Goal: Task Accomplishment & Management: Use online tool/utility

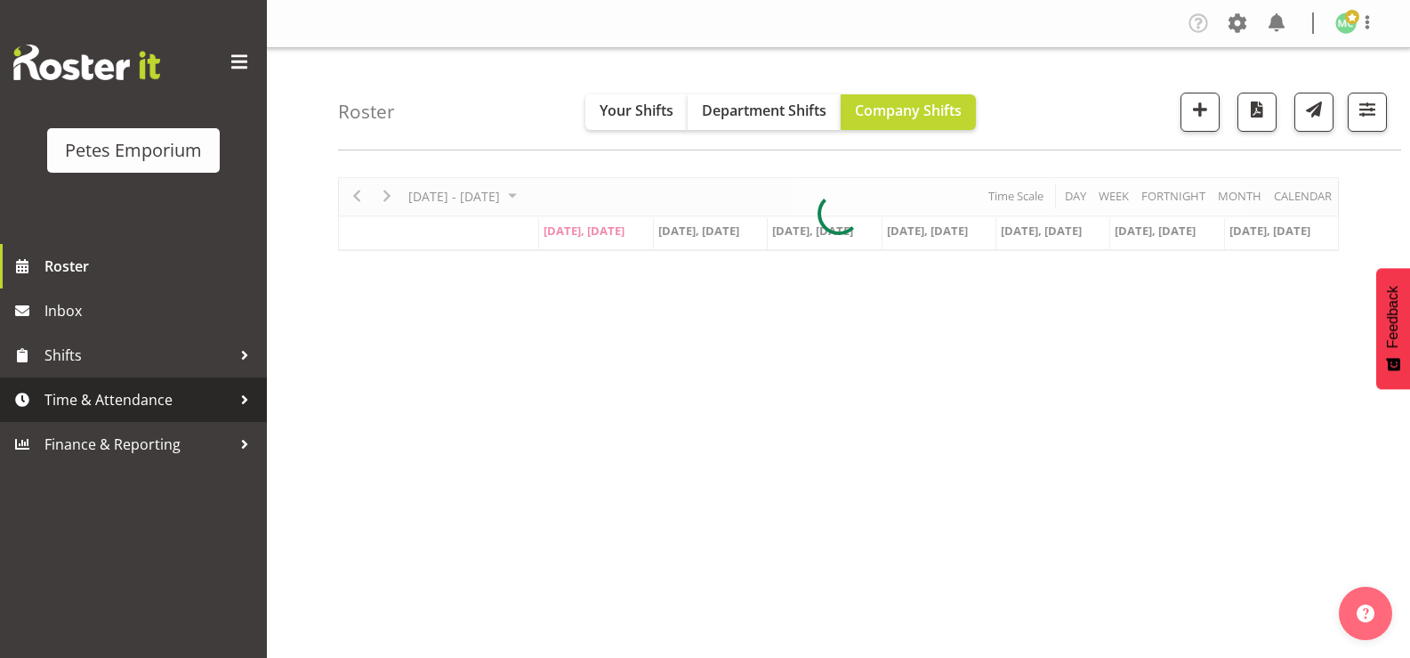
click at [199, 402] on span "Time & Attendance" at bounding box center [137, 399] width 187 height 27
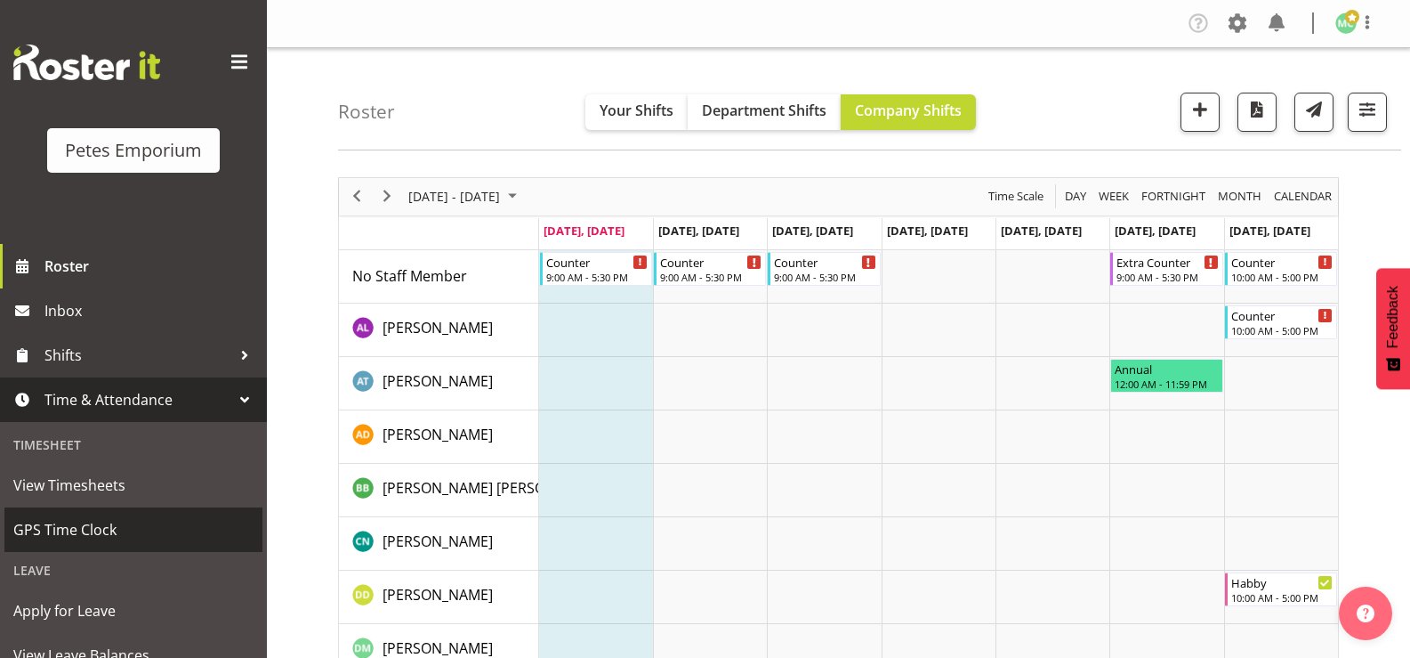
click at [173, 527] on span "GPS Time Clock" at bounding box center [133, 529] width 240 height 27
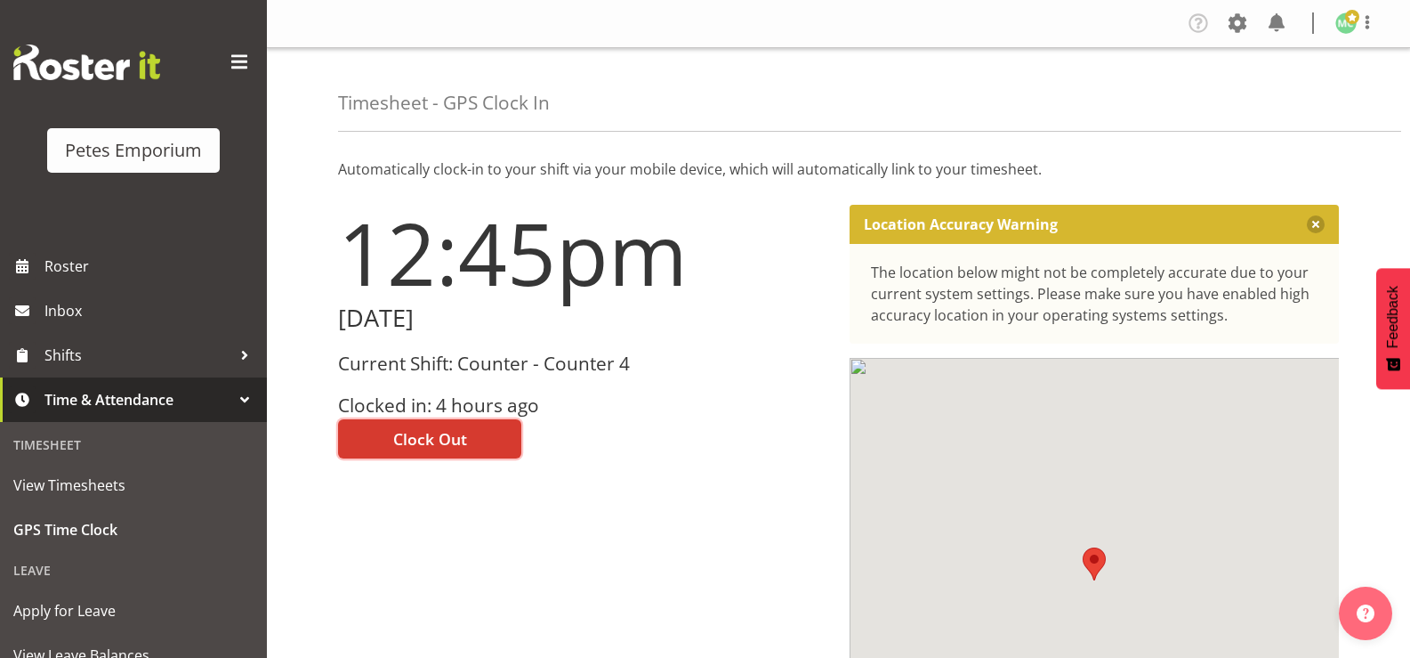
click at [492, 432] on button "Clock Out" at bounding box center [429, 438] width 183 height 39
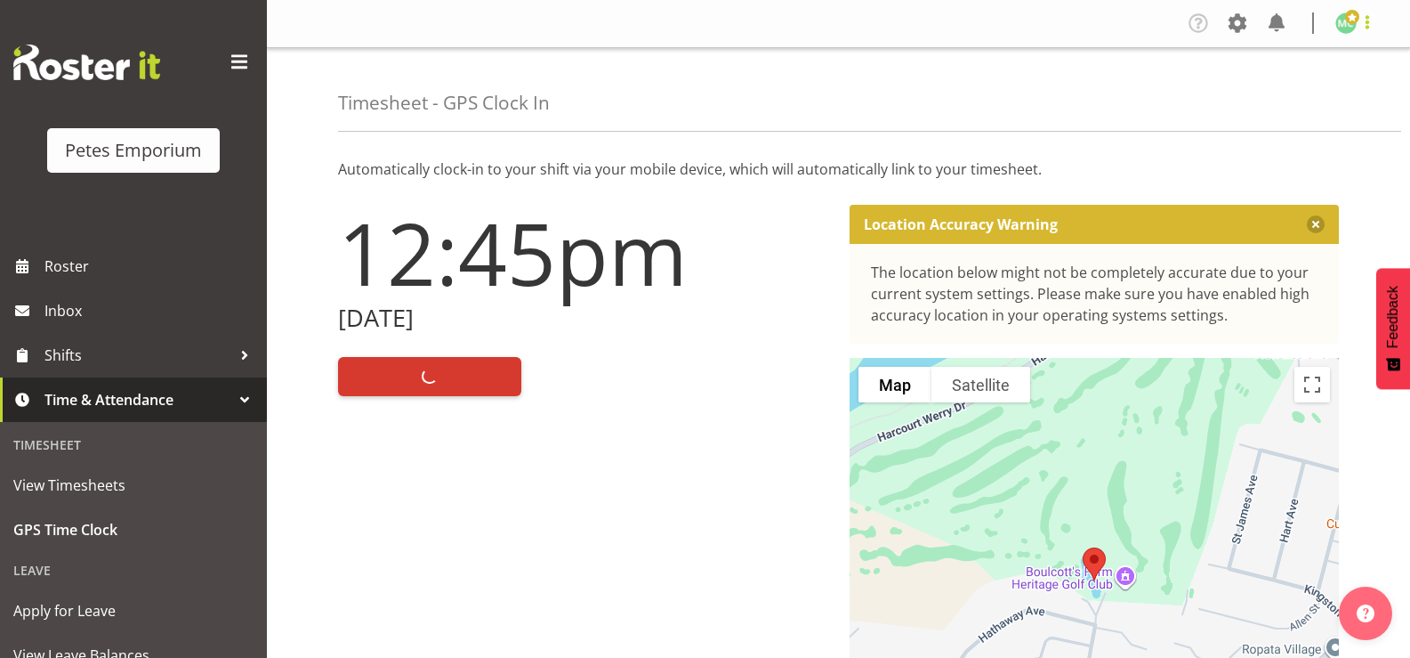
click at [1370, 25] on span at bounding box center [1367, 22] width 21 height 21
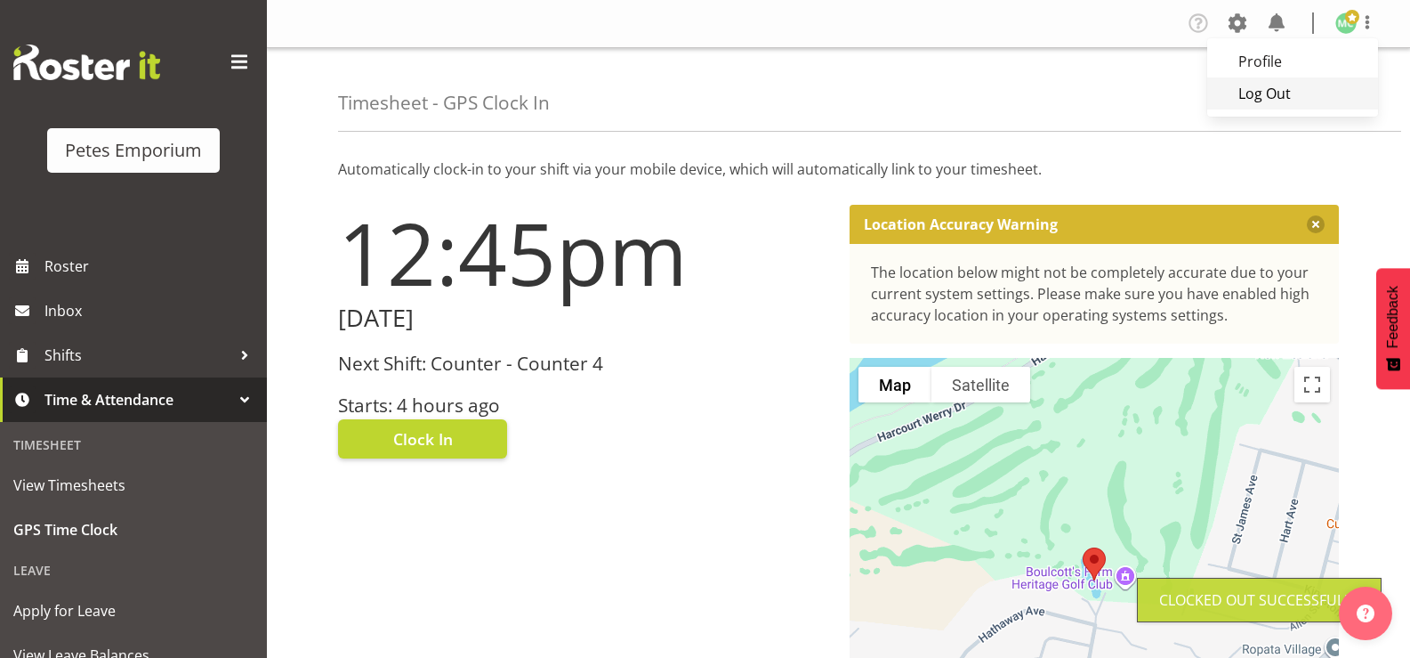
click at [1320, 97] on link "Log Out" at bounding box center [1292, 93] width 171 height 32
